Goal: Information Seeking & Learning: Learn about a topic

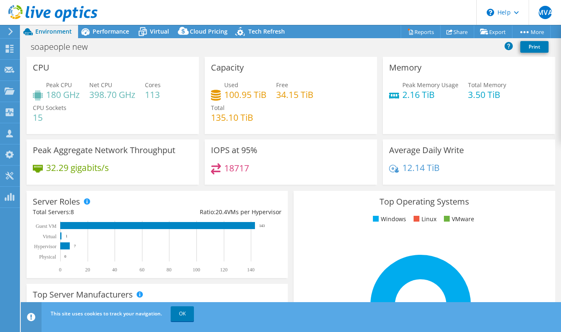
select select "USD"
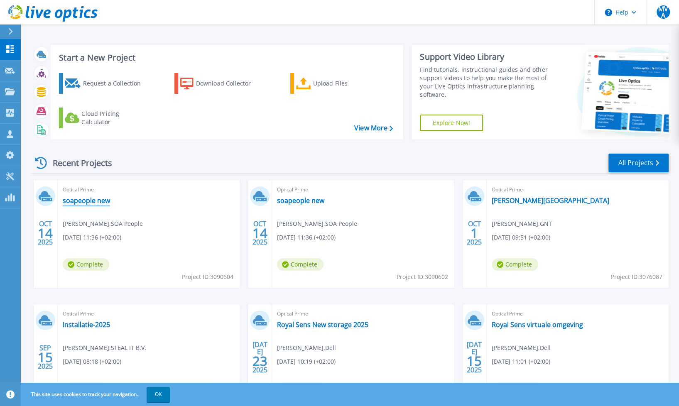
click at [91, 201] on link "soapeople new" at bounding box center [86, 200] width 47 height 8
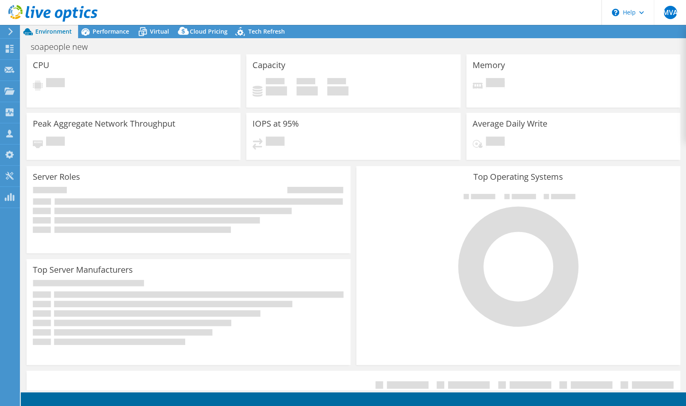
select select "USD"
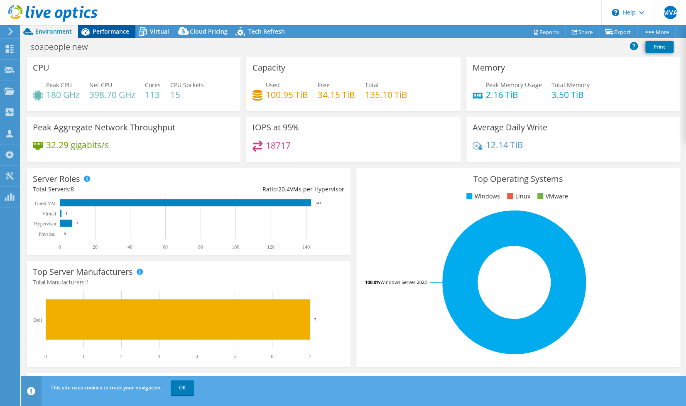
click at [113, 29] on span "Performance" at bounding box center [111, 31] width 37 height 8
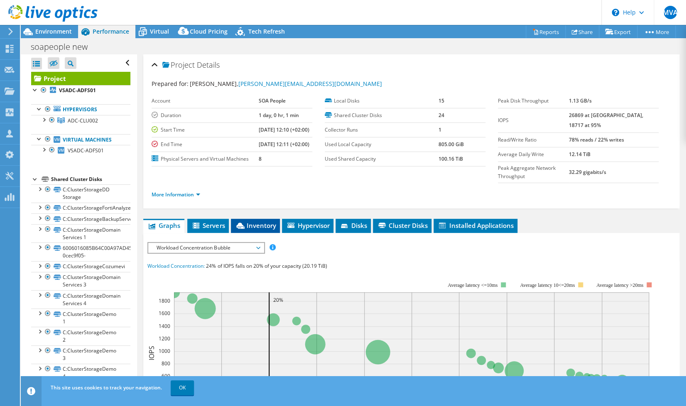
click at [267, 230] on span "Inventory" at bounding box center [255, 225] width 41 height 8
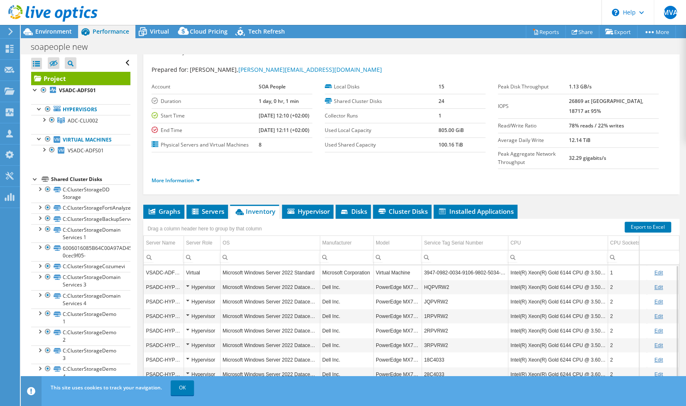
scroll to position [60, 0]
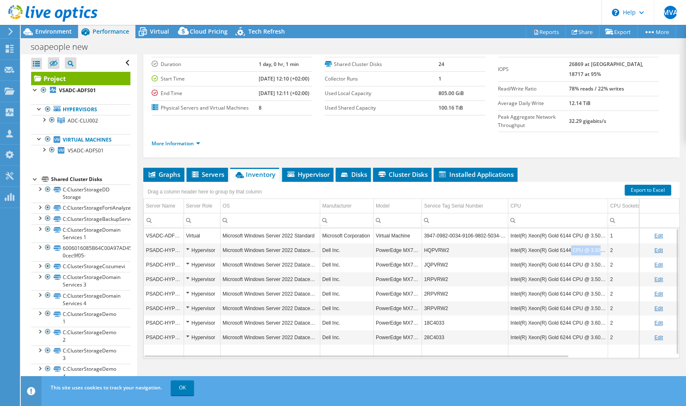
drag, startPoint x: 571, startPoint y: 249, endPoint x: 599, endPoint y: 255, distance: 28.9
click at [599, 255] on td "Intel(R) Xeon(R) Gold 6144 CPU @ 3.50GHz" at bounding box center [558, 250] width 100 height 15
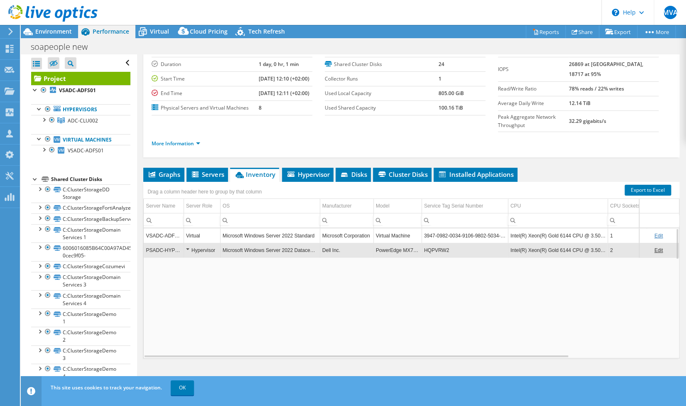
click at [575, 253] on td "Intel(R) Xeon(R) Gold 6144 CPU @ 3.50GHz" at bounding box center [558, 250] width 100 height 15
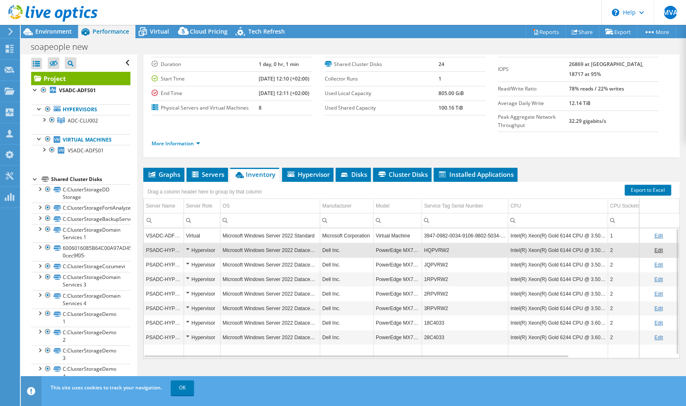
click at [568, 250] on td "Intel(R) Xeon(R) Gold 6144 CPU @ 3.50GHz" at bounding box center [558, 250] width 100 height 15
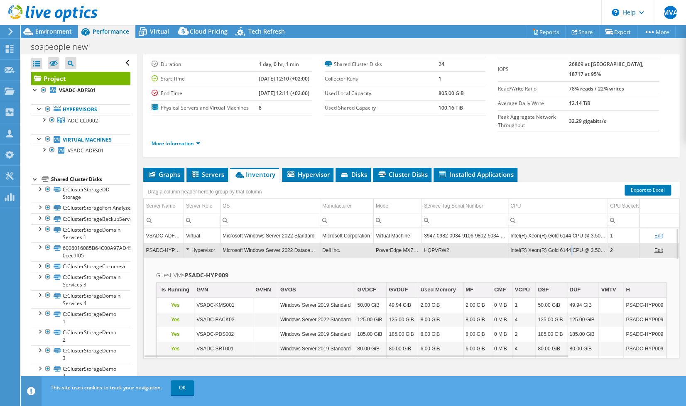
click at [569, 251] on td "Intel(R) Xeon(R) Gold 6144 CPU @ 3.50GHz" at bounding box center [558, 250] width 100 height 15
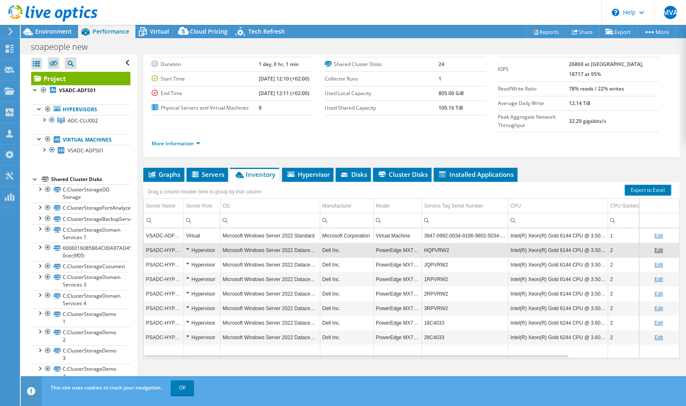
click at [569, 251] on td "Intel(R) Xeon(R) Gold 6144 CPU @ 3.50GHz" at bounding box center [558, 250] width 100 height 15
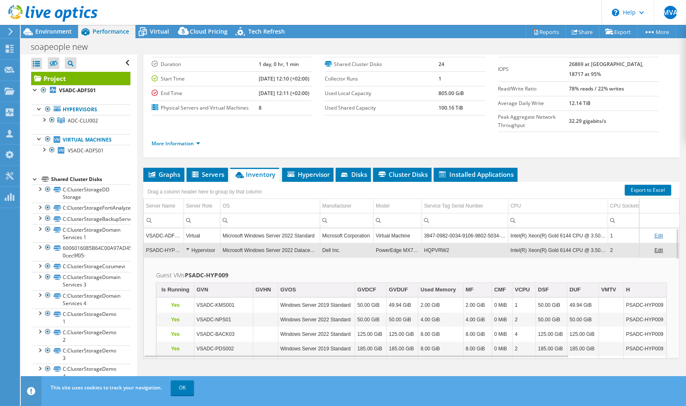
click at [568, 251] on td "Intel(R) Xeon(R) Gold 6144 CPU @ 3.50GHz" at bounding box center [558, 250] width 100 height 15
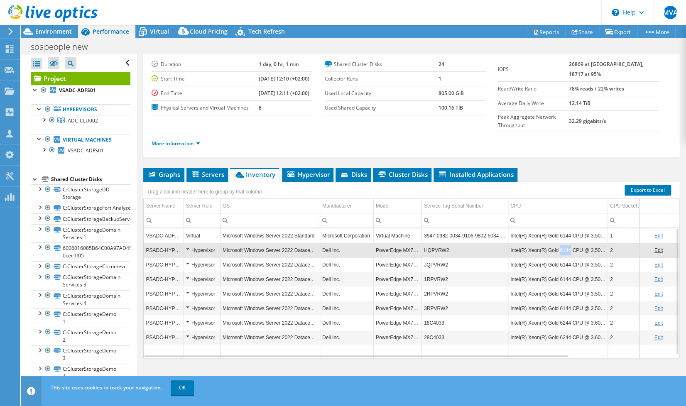
drag, startPoint x: 568, startPoint y: 250, endPoint x: 558, endPoint y: 254, distance: 11.6
click at [558, 254] on td "Intel(R) Xeon(R) Gold 6144 CPU @ 3.50GHz" at bounding box center [558, 250] width 100 height 15
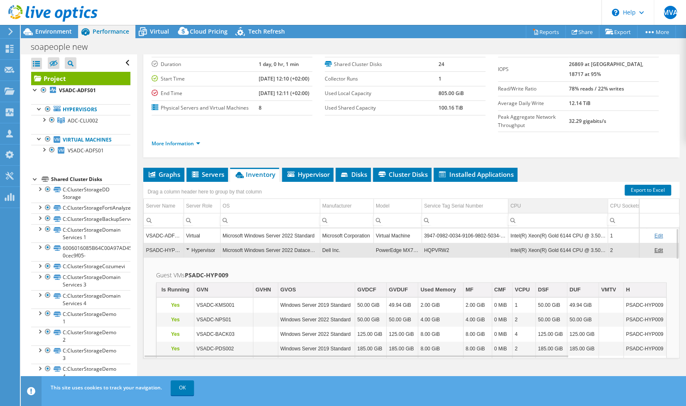
copy td "6144"
click at [566, 249] on td "Intel(R) Xeon(R) Gold 6144 CPU @ 3.50GHz" at bounding box center [558, 250] width 100 height 15
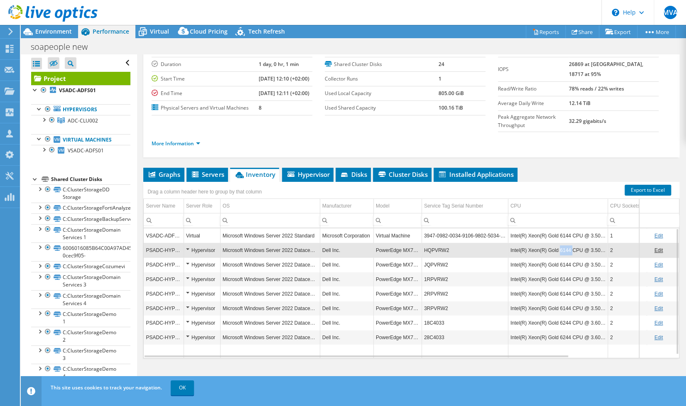
drag, startPoint x: 568, startPoint y: 249, endPoint x: 559, endPoint y: 250, distance: 9.6
click at [559, 250] on td "Intel(R) Xeon(R) Gold 6144 CPU @ 3.50GHz" at bounding box center [558, 250] width 100 height 15
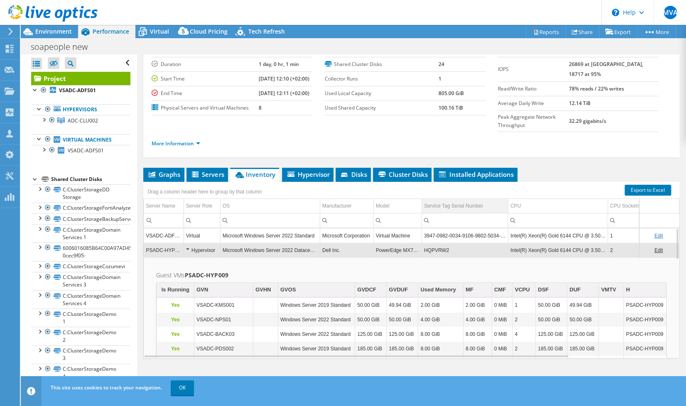
copy td "6144"
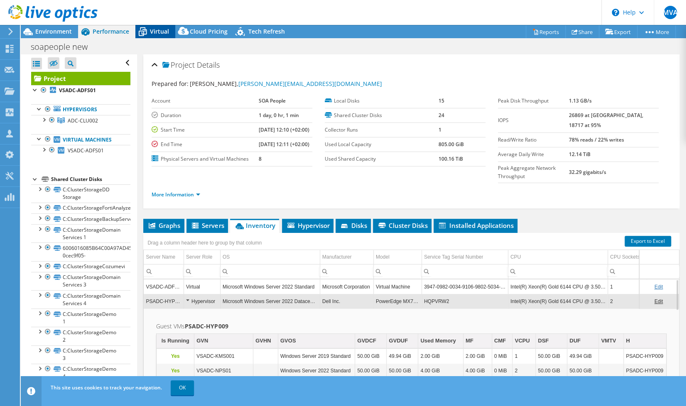
click at [156, 34] on span "Virtual" at bounding box center [159, 31] width 19 height 8
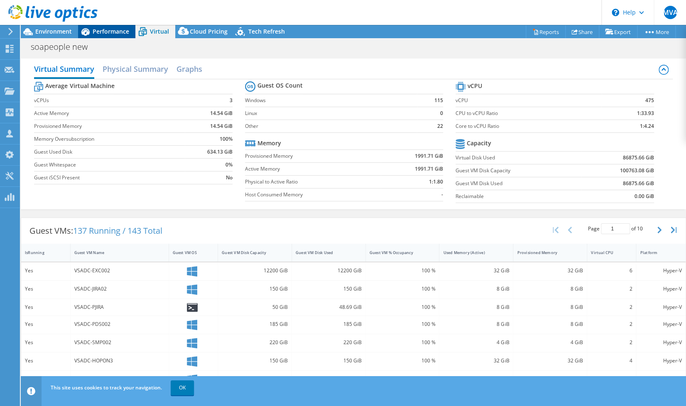
click at [93, 31] on span "Performance" at bounding box center [111, 31] width 37 height 8
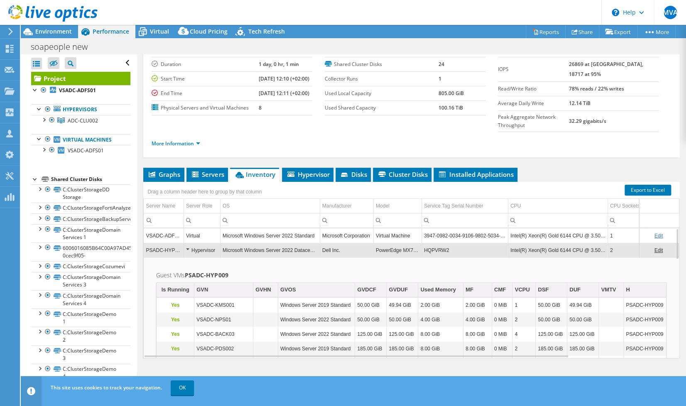
scroll to position [60, 0]
click at [243, 170] on span "Inventory" at bounding box center [254, 174] width 41 height 8
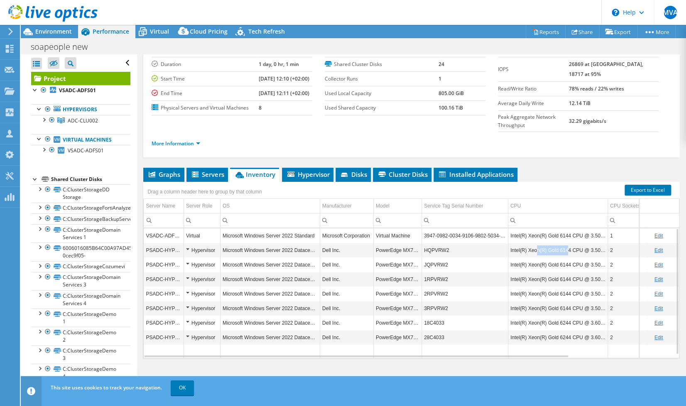
drag, startPoint x: 536, startPoint y: 250, endPoint x: 560, endPoint y: 251, distance: 24.1
click at [560, 251] on td "Intel(R) Xeon(R) Gold 6144 CPU @ 3.50GHz" at bounding box center [558, 250] width 100 height 15
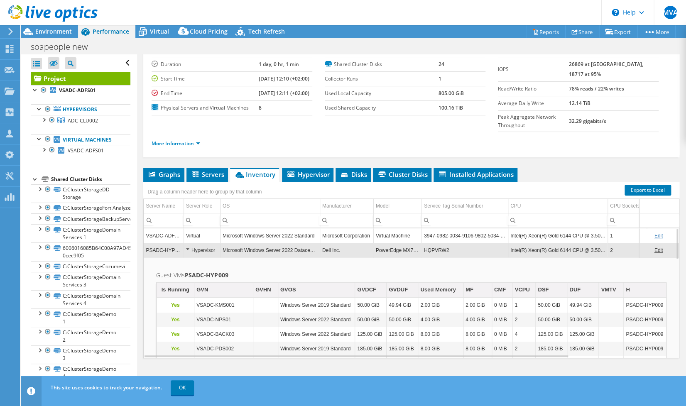
click at [328, 14] on header "MVA Partner Team Member [PERSON_NAME] [PERSON_NAME][EMAIL_ADDRESS][DOMAIN_NAME]…" at bounding box center [343, 12] width 686 height 25
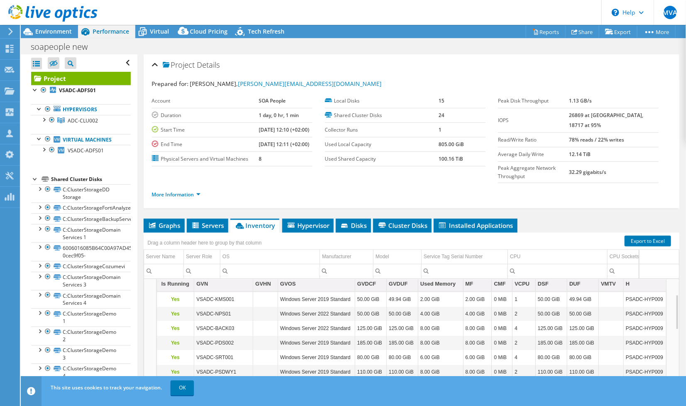
scroll to position [56, 0]
